Goal: Transaction & Acquisition: Book appointment/travel/reservation

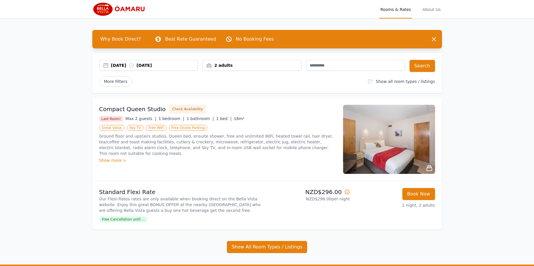
click at [403, 148] on img at bounding box center [389, 139] width 92 height 69
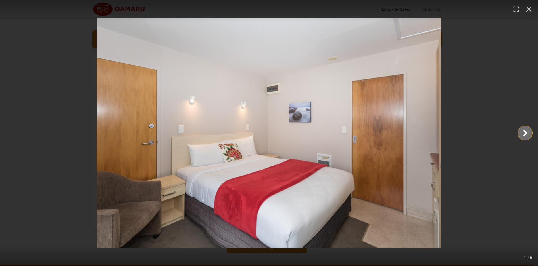
click at [523, 133] on icon "Show slide 2 of 6" at bounding box center [526, 133] width 14 height 14
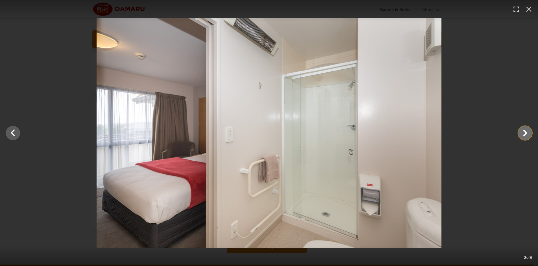
click at [523, 133] on icon "Show slide 3 of 6" at bounding box center [526, 133] width 14 height 14
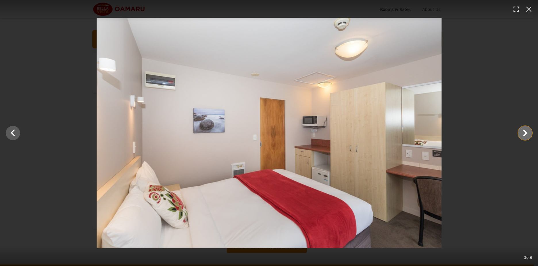
click at [523, 133] on icon "Show slide 4 of 6" at bounding box center [526, 133] width 14 height 14
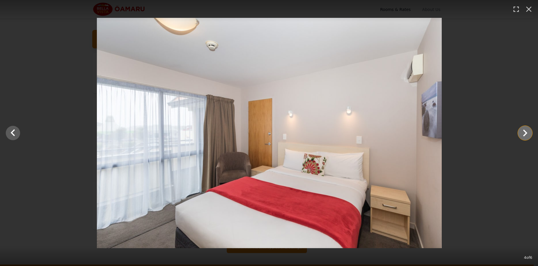
click at [523, 133] on icon "Show slide 5 of 6" at bounding box center [526, 133] width 14 height 14
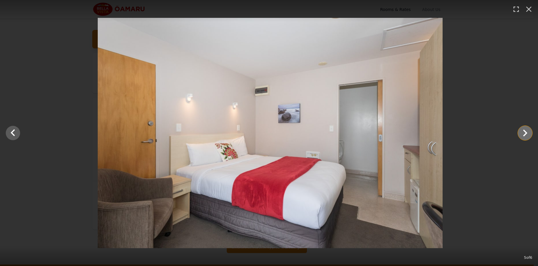
click at [523, 133] on icon "Show slide 6 of 6" at bounding box center [526, 133] width 14 height 14
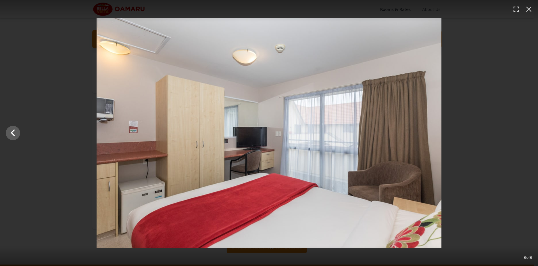
click at [523, 133] on div at bounding box center [269, 133] width 538 height 230
